Goal: Navigation & Orientation: Go to known website

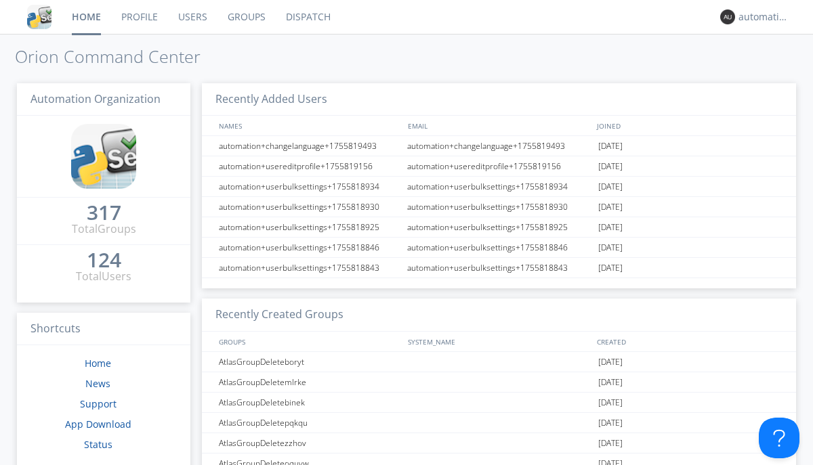
click at [307, 17] on link "Dispatch" at bounding box center [308, 17] width 65 height 34
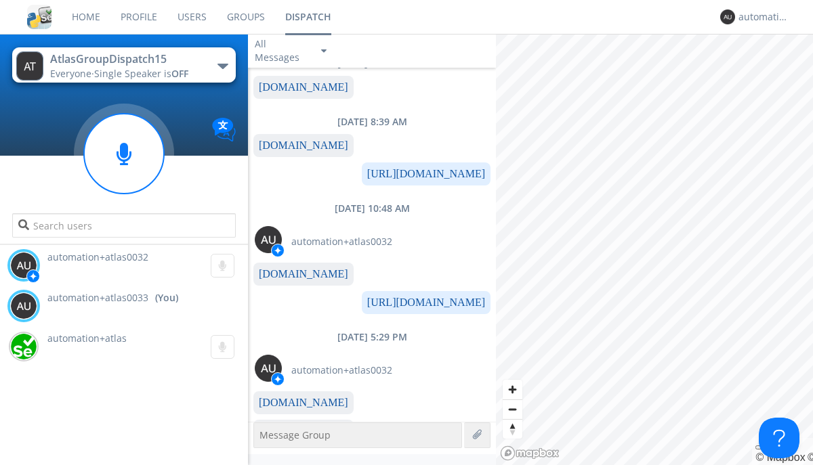
scroll to position [151, 0]
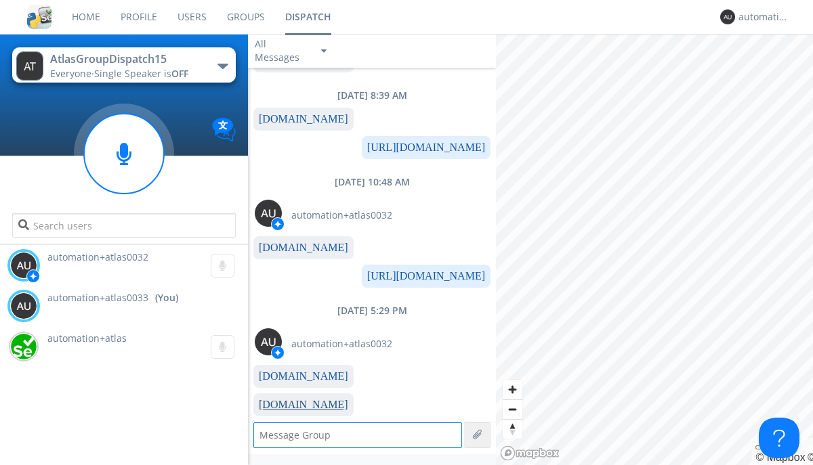
click at [297, 404] on link "www.orionlabs.io" at bounding box center [303, 405] width 89 height 12
type textarea "https://www.orionlabs.io"
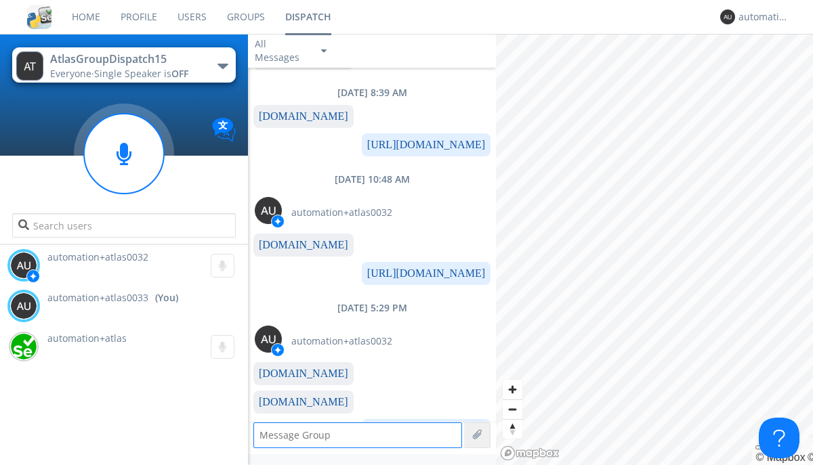
scroll to position [180, 0]
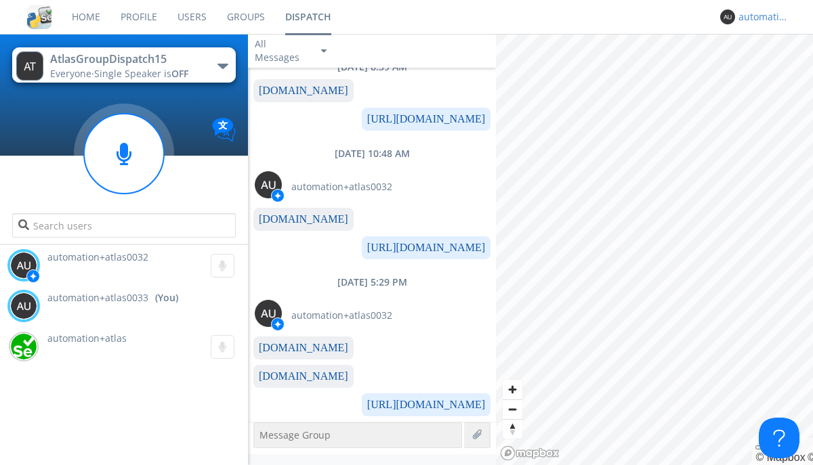
click at [760, 17] on div "automation+atlas0033" at bounding box center [763, 17] width 51 height 14
